Goal: Task Accomplishment & Management: Manage account settings

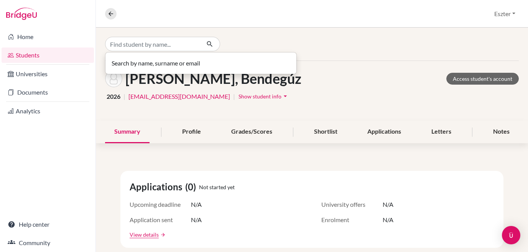
click at [164, 47] on input "Find student by name..." at bounding box center [152, 44] width 95 height 15
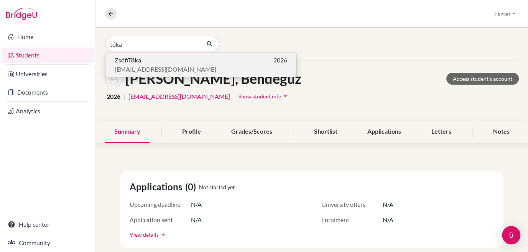
type input "tóka"
click at [142, 66] on span "[EMAIL_ADDRESS][DOMAIN_NAME]" at bounding box center [166, 69] width 102 height 9
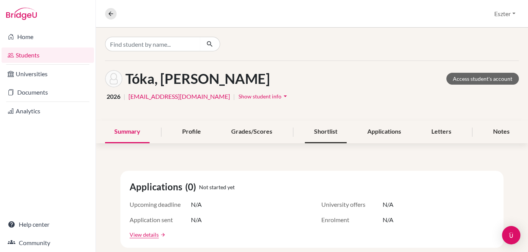
click at [316, 124] on div "Shortlist" at bounding box center [326, 132] width 42 height 23
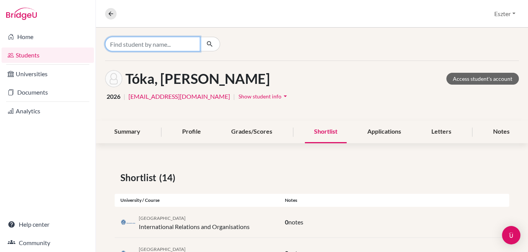
click at [195, 39] on input "Find student by name..." at bounding box center [152, 44] width 95 height 15
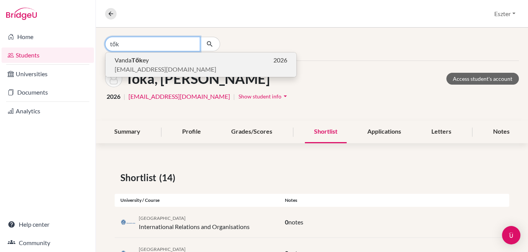
type input "tők"
click at [161, 64] on p "Vanda Tők ey 2026" at bounding box center [201, 60] width 173 height 9
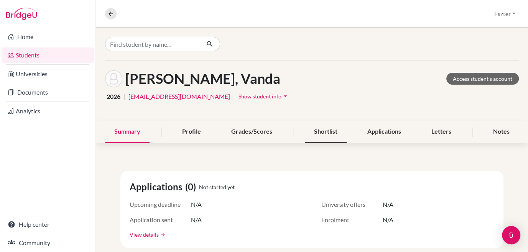
click at [327, 136] on div "Shortlist" at bounding box center [326, 132] width 42 height 23
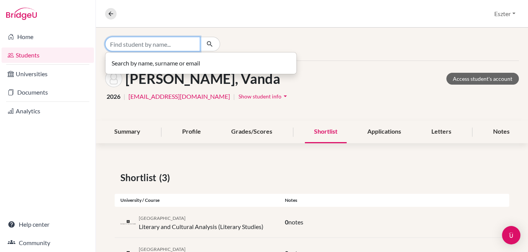
click at [194, 45] on input "Find student by name..." at bounding box center [152, 44] width 95 height 15
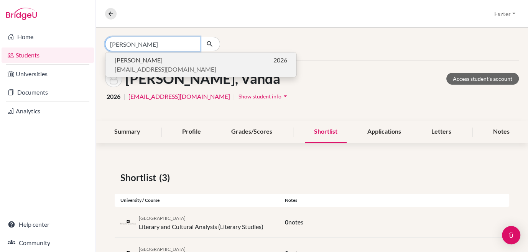
type input "[PERSON_NAME]"
click at [166, 63] on p "[PERSON_NAME] 2026" at bounding box center [201, 60] width 173 height 9
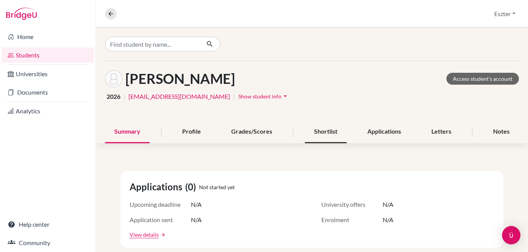
click at [327, 125] on div "Shortlist" at bounding box center [326, 132] width 42 height 23
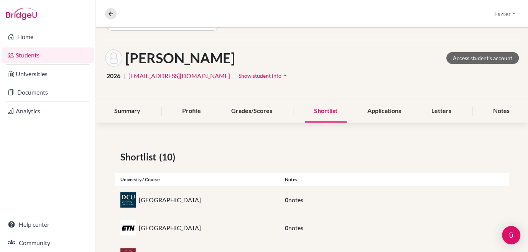
scroll to position [17, 0]
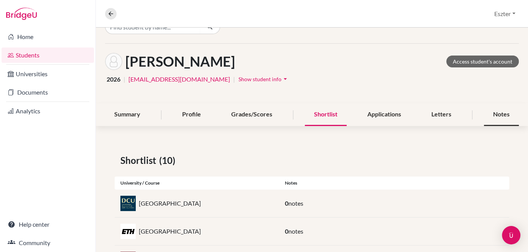
click at [499, 115] on div "Notes" at bounding box center [501, 115] width 35 height 23
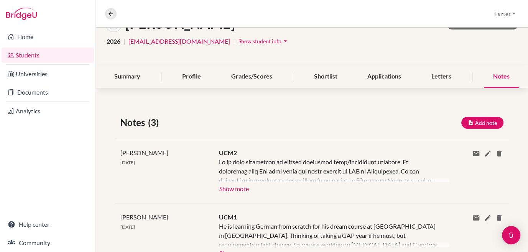
scroll to position [58, 0]
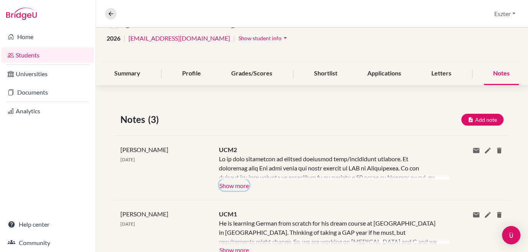
click at [231, 186] on button "Show more" at bounding box center [234, 186] width 30 height 12
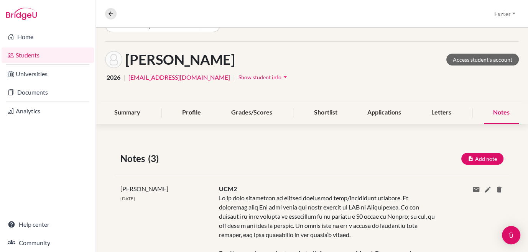
scroll to position [0, 0]
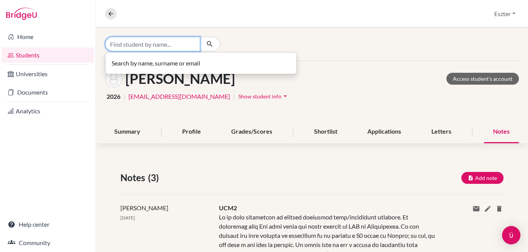
click at [189, 45] on input "Find student by name..." at bounding box center [152, 44] width 95 height 15
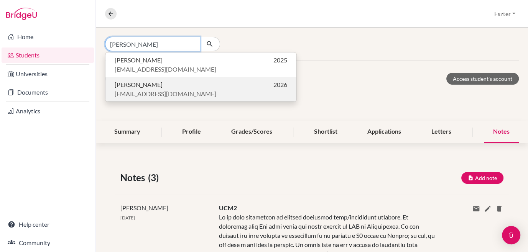
type input "[PERSON_NAME]"
click at [155, 87] on p "[PERSON_NAME] 2026" at bounding box center [201, 84] width 173 height 9
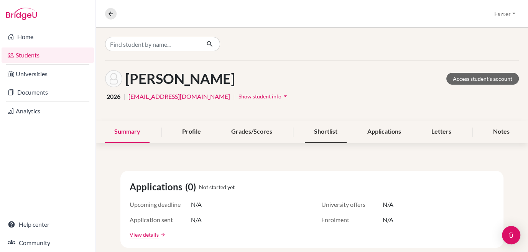
click at [330, 130] on div "Shortlist" at bounding box center [326, 132] width 42 height 23
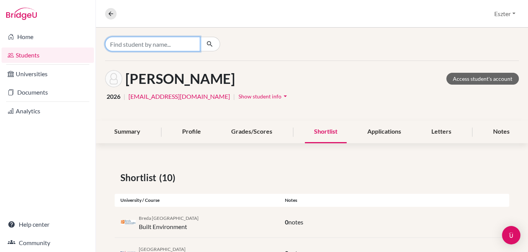
click at [193, 40] on input "Find student by name..." at bounding box center [152, 44] width 95 height 15
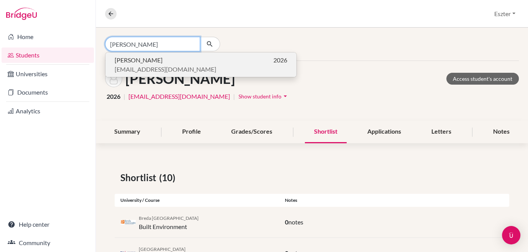
type input "[PERSON_NAME]"
click at [156, 63] on p "[PERSON_NAME] 2026" at bounding box center [201, 60] width 173 height 9
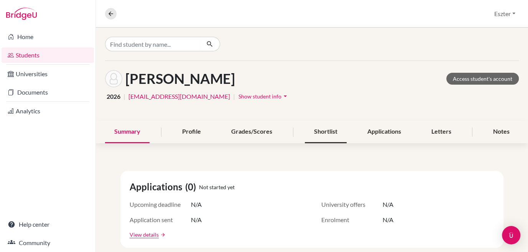
click at [323, 127] on div "Shortlist" at bounding box center [326, 132] width 42 height 23
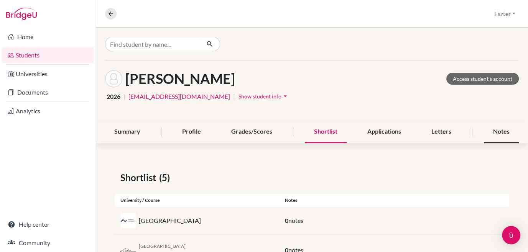
click at [487, 135] on div "Notes" at bounding box center [501, 132] width 35 height 23
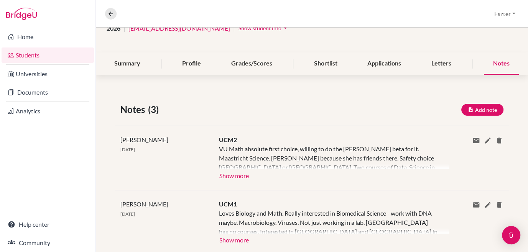
scroll to position [71, 0]
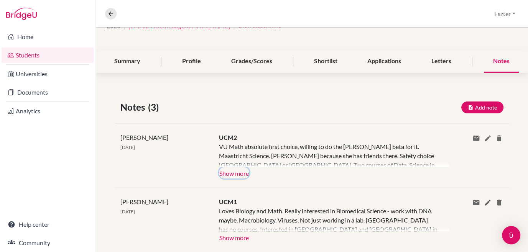
click at [230, 172] on button "Show more" at bounding box center [234, 173] width 30 height 12
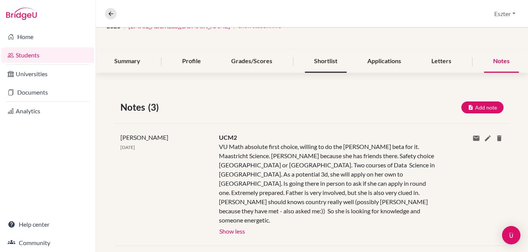
scroll to position [0, 0]
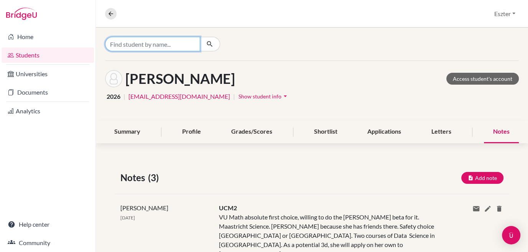
click at [194, 43] on input "Find student by name..." at bounding box center [152, 44] width 95 height 15
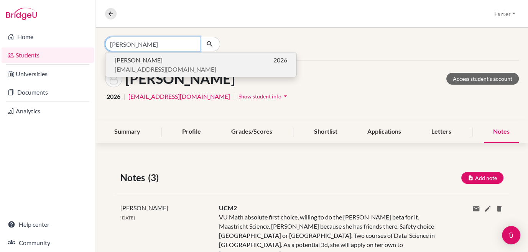
type input "[PERSON_NAME]"
click at [166, 65] on span "[EMAIL_ADDRESS][DOMAIN_NAME]" at bounding box center [166, 69] width 102 height 9
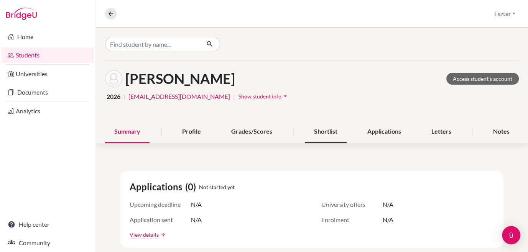
click at [338, 136] on div "Shortlist" at bounding box center [326, 132] width 42 height 23
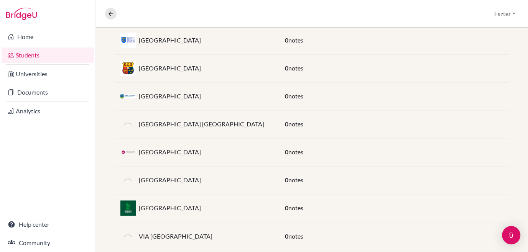
scroll to position [778, 0]
